Goal: Transaction & Acquisition: Download file/media

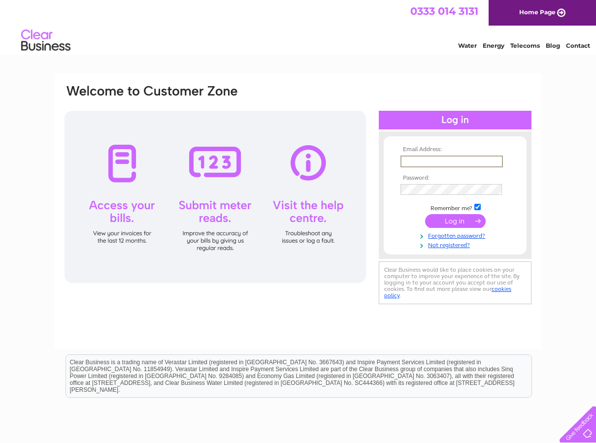
click at [414, 161] on input "text" at bounding box center [451, 162] width 102 height 12
type input "[EMAIL_ADDRESS][DOMAIN_NAME]"
click at [456, 222] on input "submit" at bounding box center [455, 221] width 61 height 14
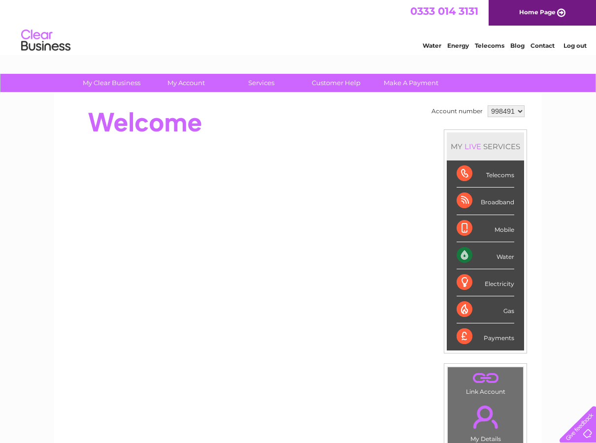
click at [464, 255] on div "Water" at bounding box center [486, 255] width 58 height 27
click at [410, 416] on div "Account number 998491 MY LIVE SERVICES Telecoms Broadband Mobile Water Electric…" at bounding box center [298, 276] width 488 height 366
click at [462, 253] on div "Water" at bounding box center [486, 255] width 58 height 27
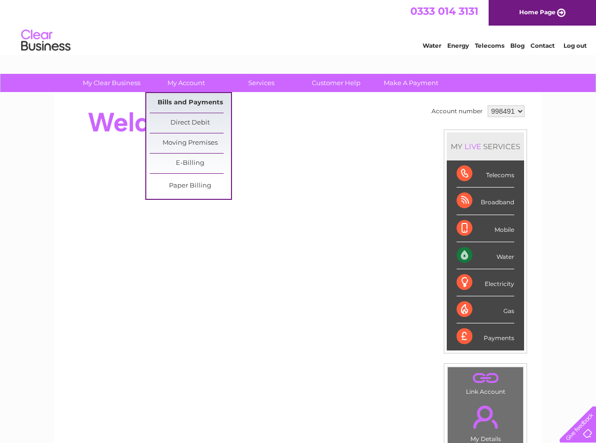
click at [182, 99] on link "Bills and Payments" at bounding box center [190, 103] width 81 height 20
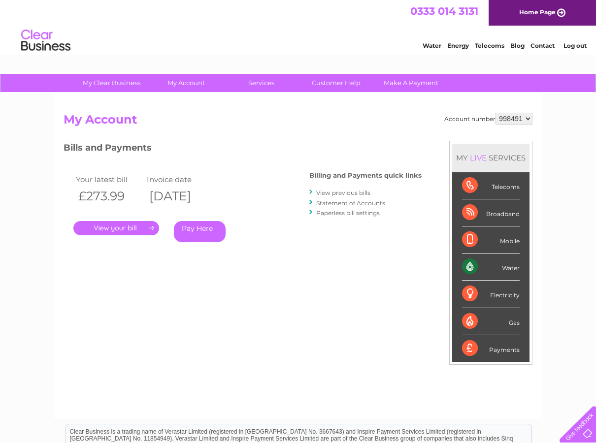
click at [121, 227] on link "." at bounding box center [116, 228] width 86 height 14
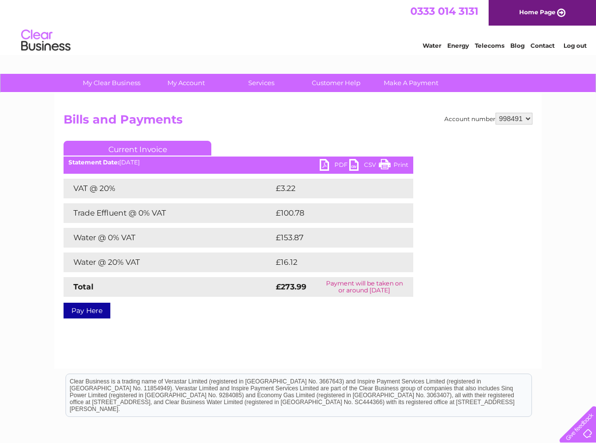
click at [333, 164] on link "PDF" at bounding box center [335, 166] width 30 height 14
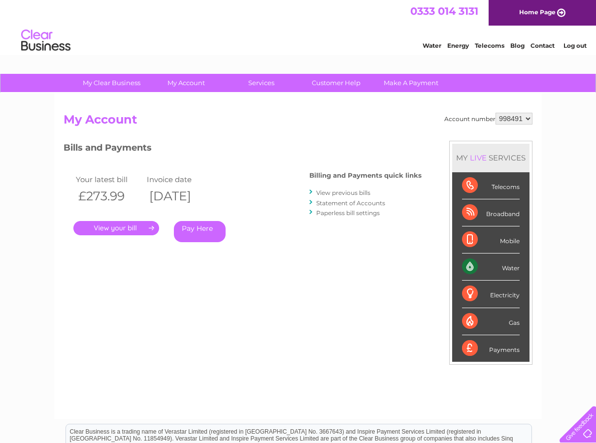
click at [346, 193] on link "View previous bills" at bounding box center [343, 192] width 54 height 7
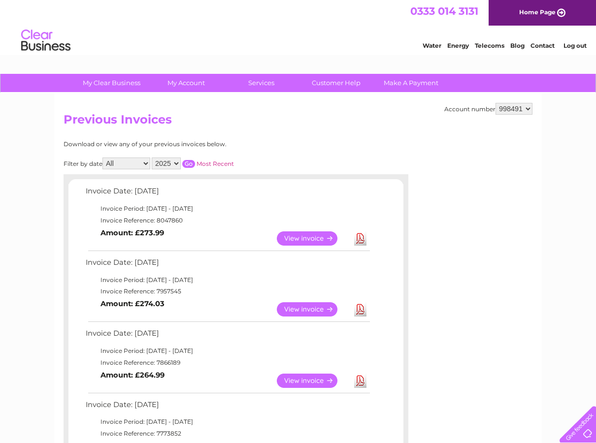
click at [359, 310] on link "Download" at bounding box center [360, 309] width 12 height 14
click at [356, 380] on link "Download" at bounding box center [360, 381] width 12 height 14
click at [358, 380] on link "Download" at bounding box center [360, 381] width 12 height 14
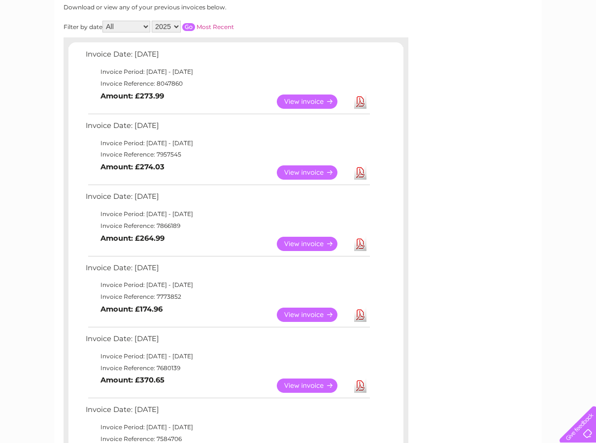
scroll to position [154, 0]
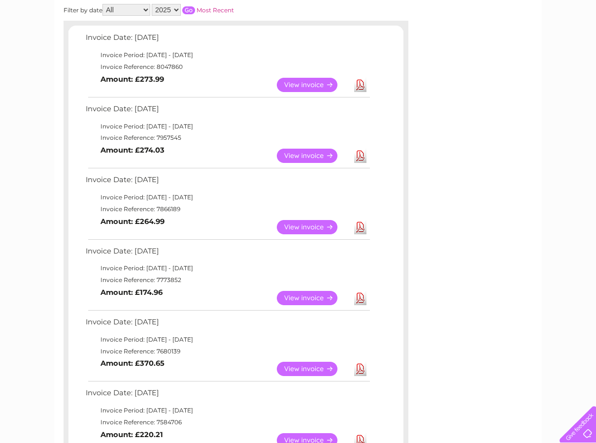
click at [364, 297] on link "Download" at bounding box center [360, 298] width 12 height 14
click at [321, 367] on link "View" at bounding box center [313, 369] width 72 height 14
click at [362, 298] on link "Download" at bounding box center [360, 298] width 12 height 14
click at [361, 371] on link "Download" at bounding box center [360, 369] width 12 height 14
